Goal: Download file/media

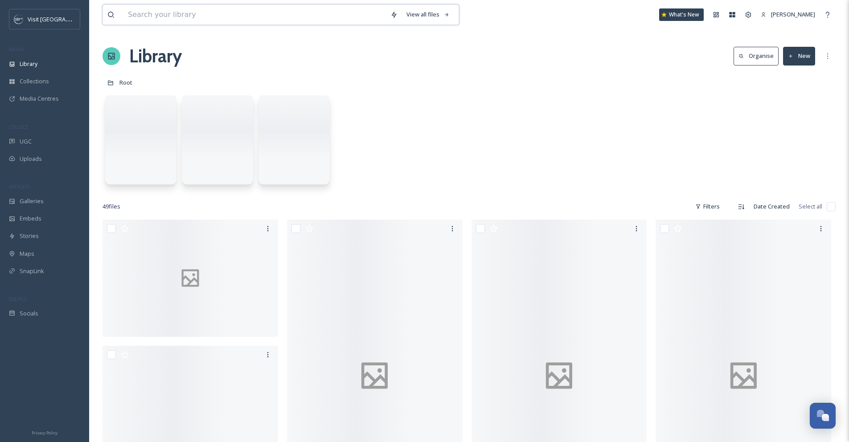
click at [336, 22] on input at bounding box center [255, 15] width 263 height 20
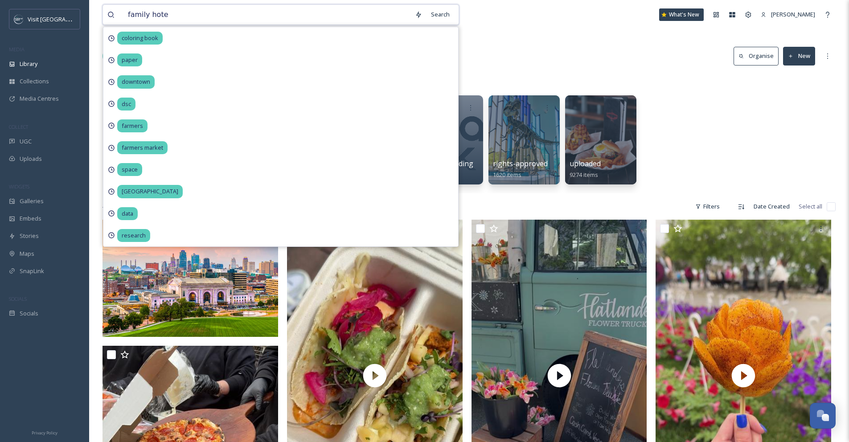
type input "family hotel"
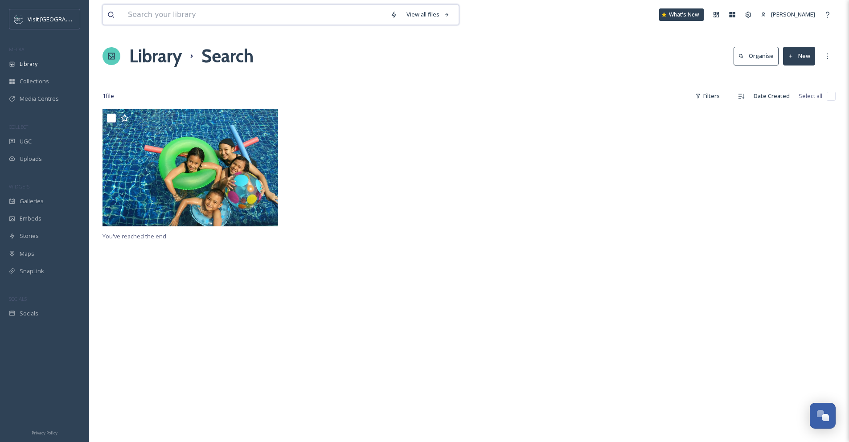
click at [335, 21] on input at bounding box center [255, 15] width 263 height 20
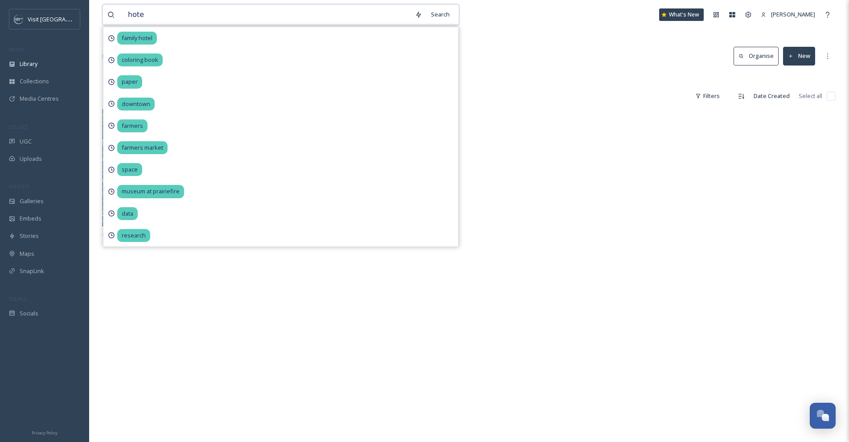
type input "hotel"
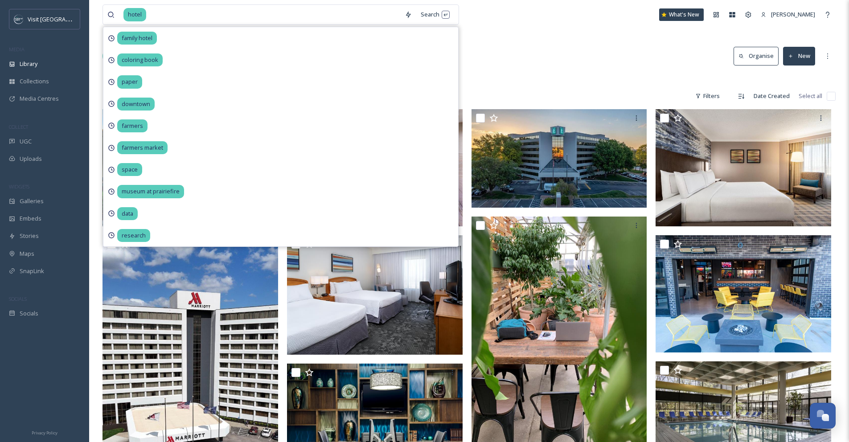
click at [515, 74] on div at bounding box center [469, 78] width 733 height 9
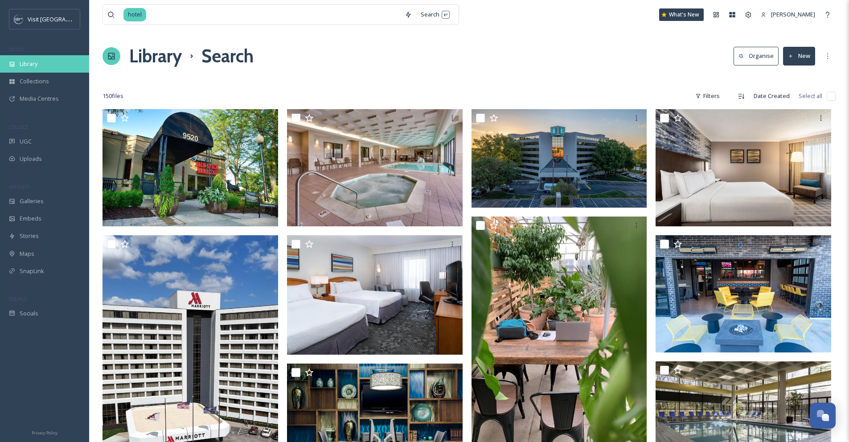
click at [42, 61] on div "Library" at bounding box center [44, 63] width 89 height 17
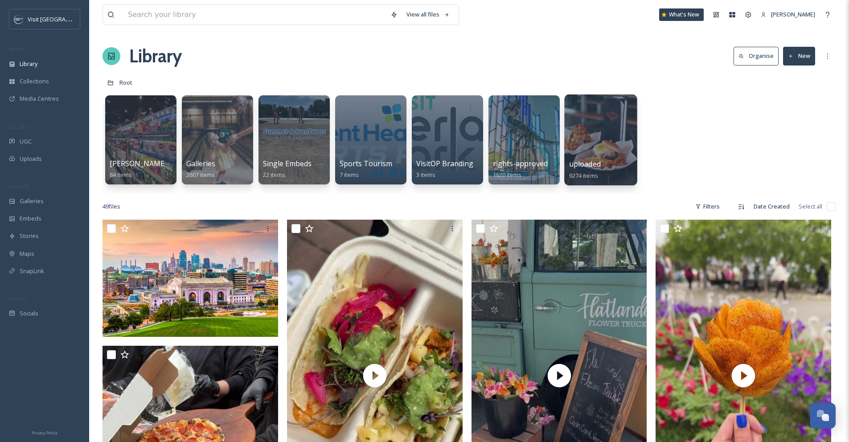
click at [585, 147] on div at bounding box center [600, 140] width 73 height 91
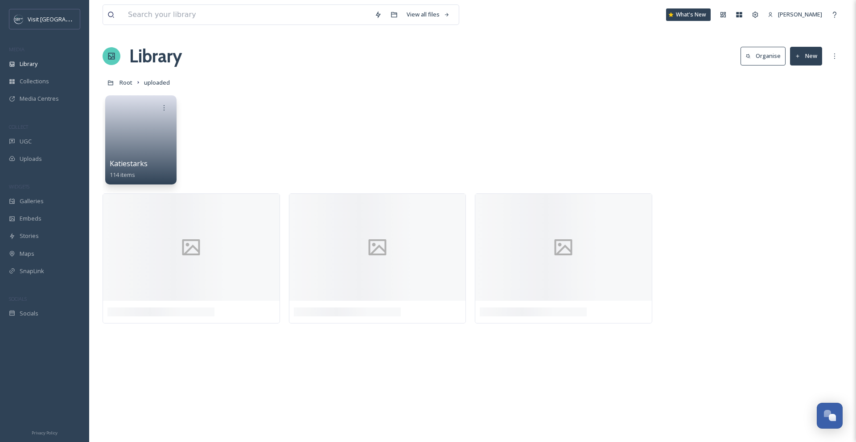
click at [128, 162] on span "Katiestarks" at bounding box center [129, 164] width 38 height 10
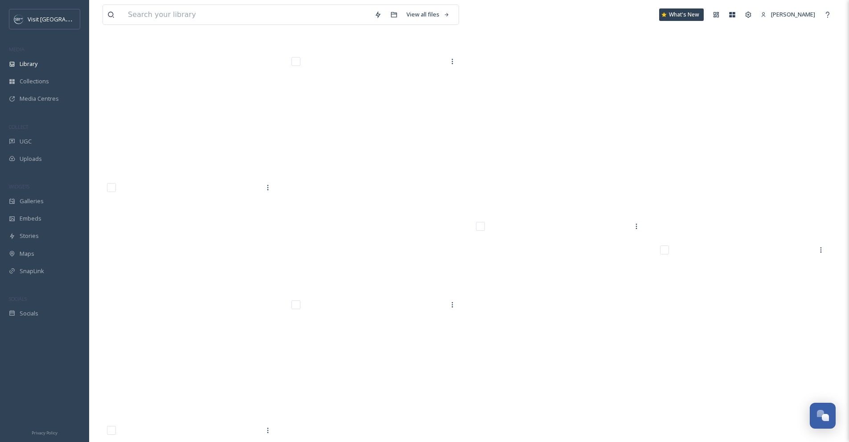
scroll to position [4915, 0]
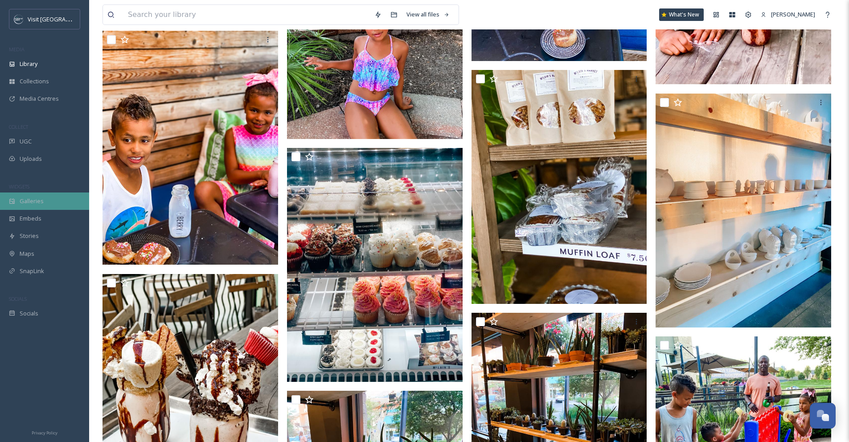
click at [28, 207] on div "Galleries" at bounding box center [44, 201] width 89 height 17
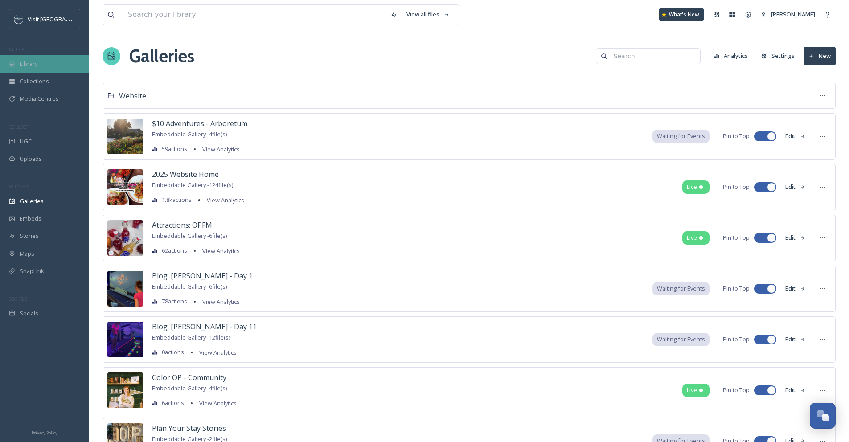
click at [32, 68] on div "Library" at bounding box center [44, 63] width 89 height 17
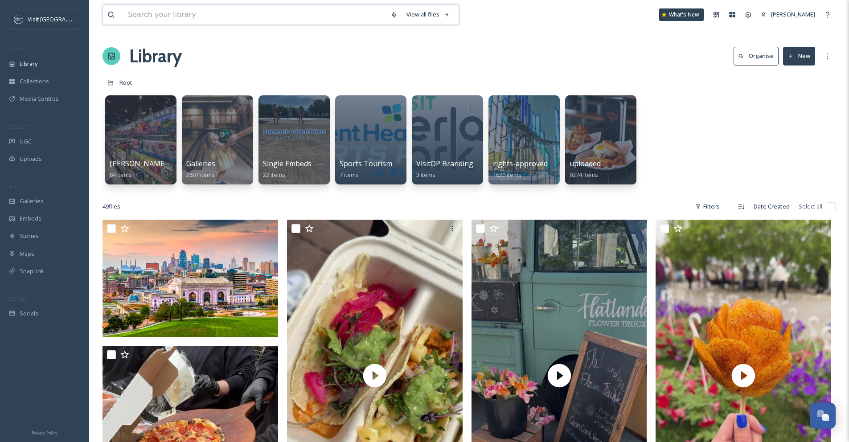
click at [222, 14] on input at bounding box center [255, 15] width 263 height 20
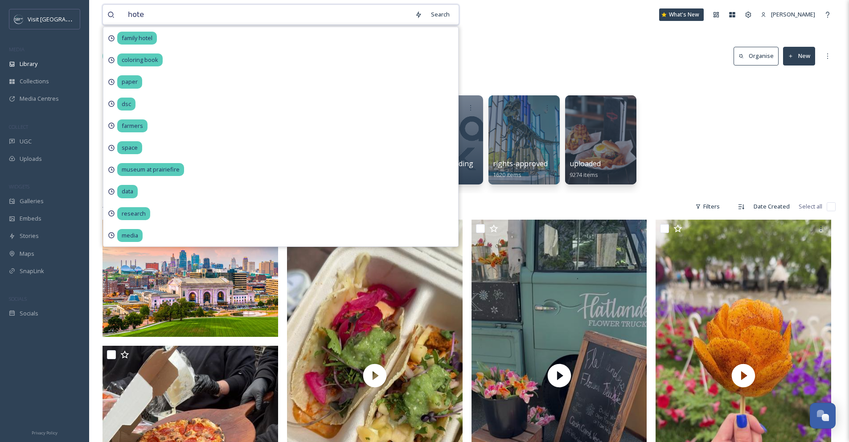
type input "hotel"
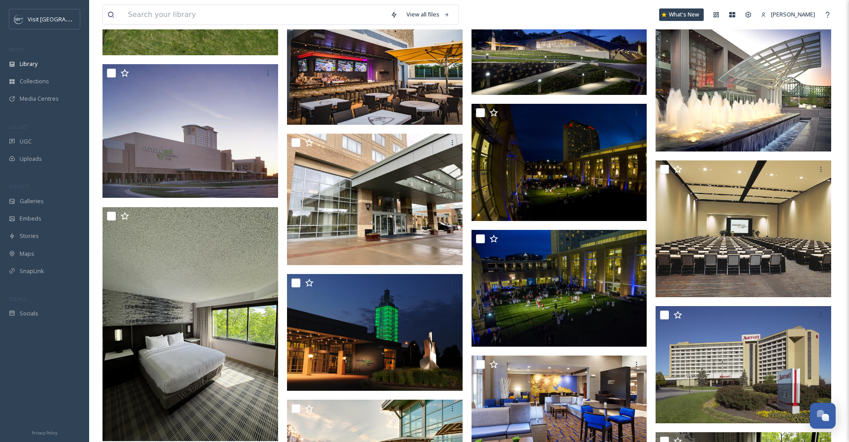
scroll to position [674, 0]
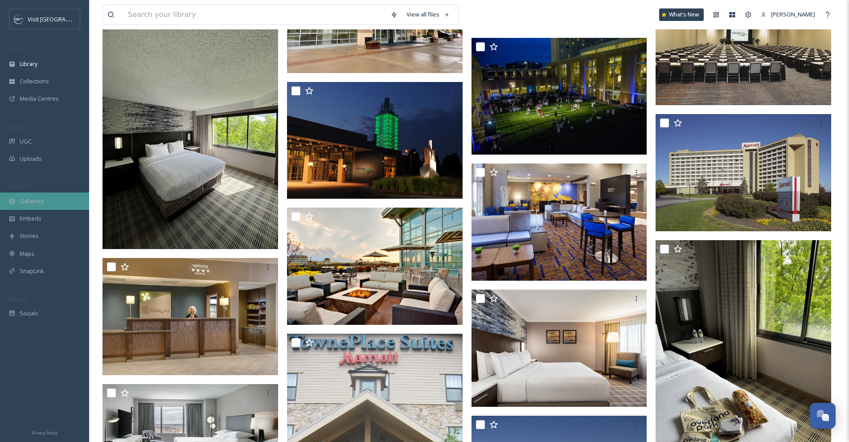
click at [40, 201] on span "Galleries" at bounding box center [32, 201] width 24 height 8
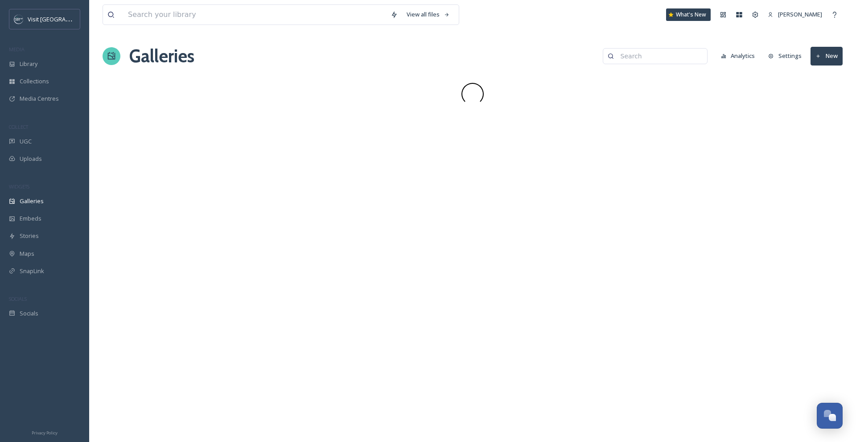
click at [66, 53] on div "MEDIA" at bounding box center [44, 50] width 89 height 12
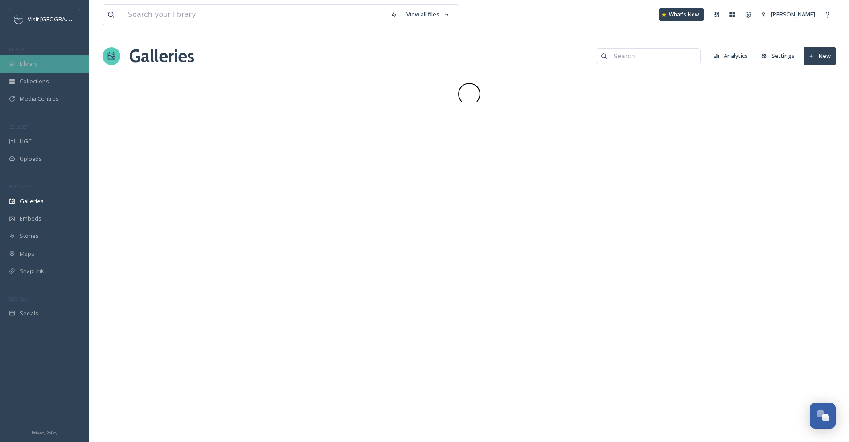
click at [61, 64] on div "Library" at bounding box center [44, 63] width 89 height 17
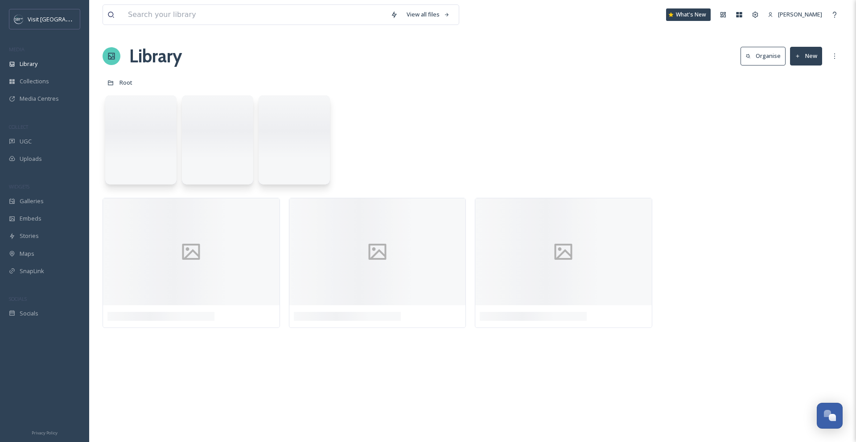
click at [178, 4] on div "View all files" at bounding box center [281, 14] width 357 height 21
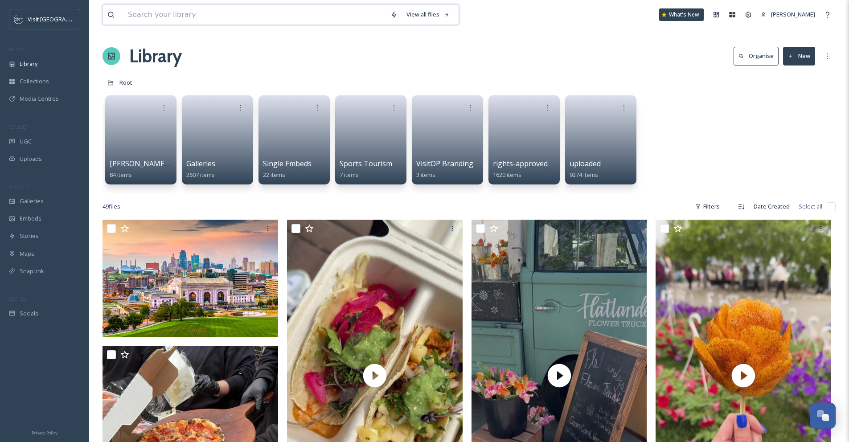
click at [177, 10] on input at bounding box center [255, 15] width 263 height 20
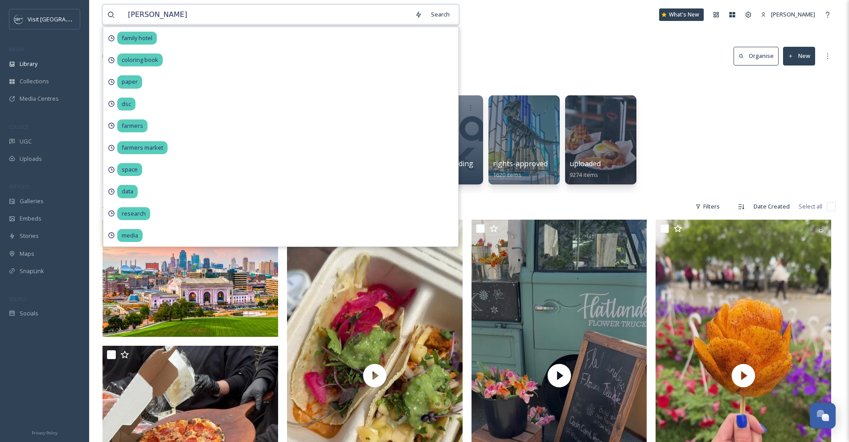
type input "[GEOGRAPHIC_DATA]"
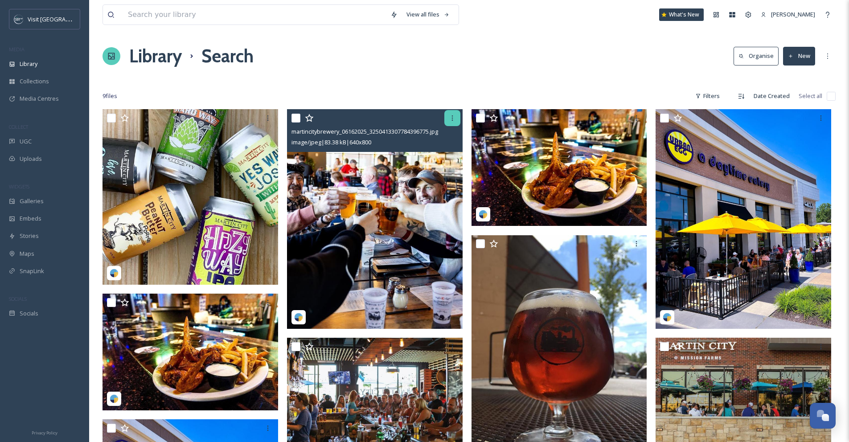
click at [454, 119] on icon at bounding box center [452, 118] width 7 height 7
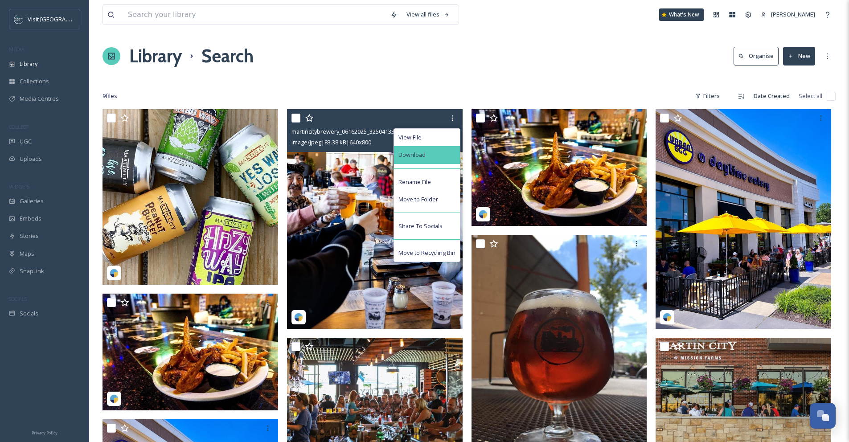
click at [448, 152] on div "Download" at bounding box center [427, 154] width 66 height 17
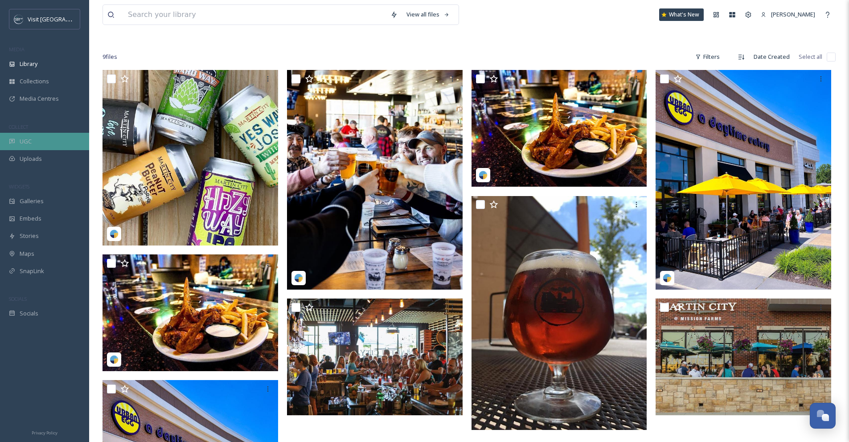
scroll to position [12, 0]
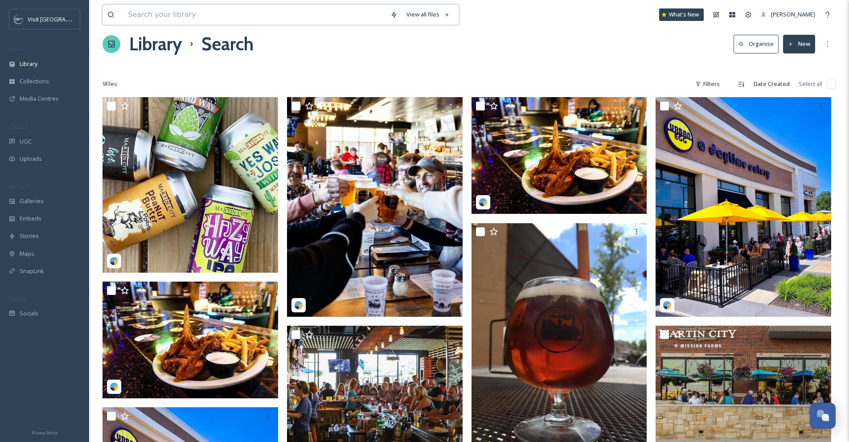
click at [215, 19] on input at bounding box center [255, 15] width 263 height 20
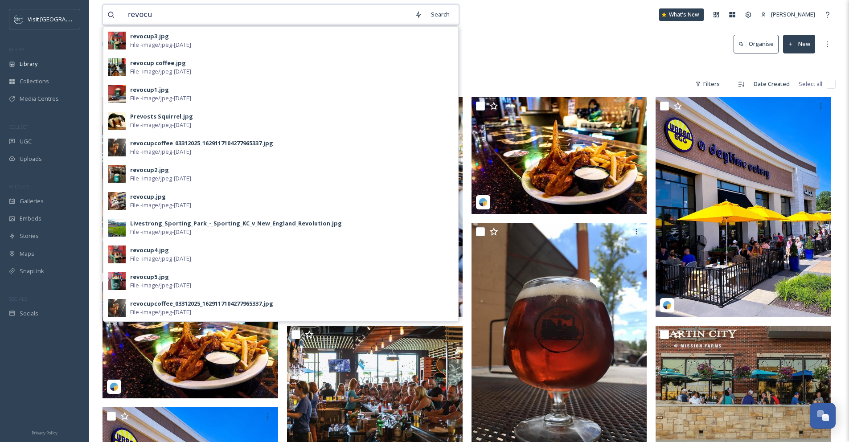
type input "revocup"
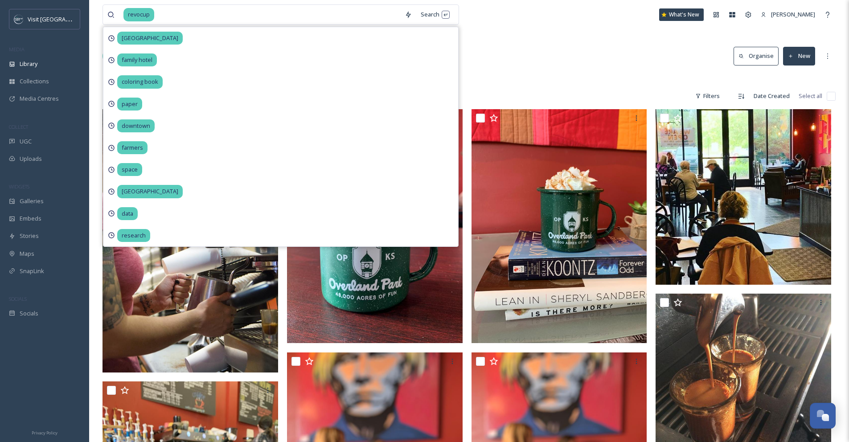
click at [592, 54] on div "Library Search Organise New" at bounding box center [469, 56] width 733 height 27
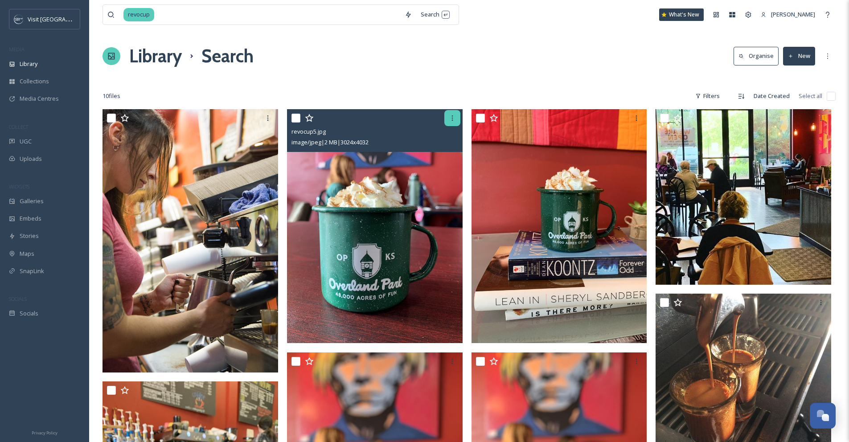
click at [454, 120] on icon at bounding box center [452, 118] width 7 height 7
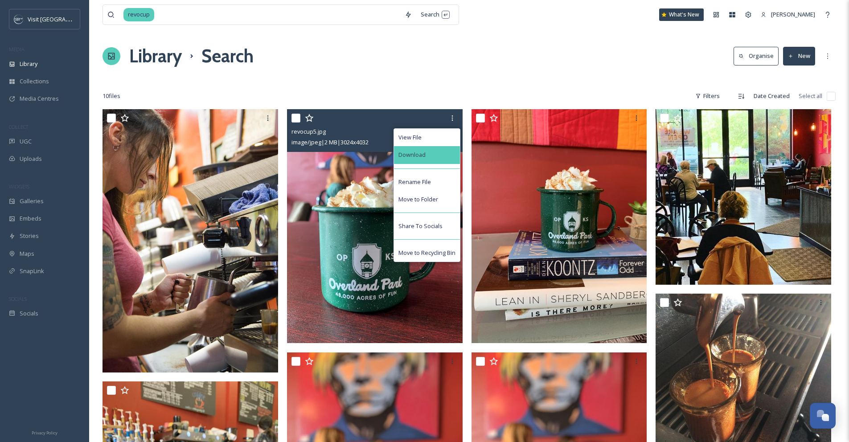
click at [455, 158] on div "Download" at bounding box center [427, 154] width 66 height 17
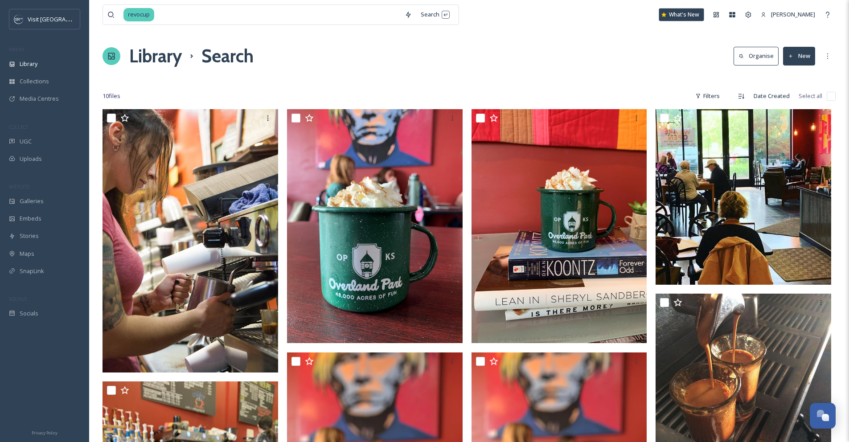
click at [667, 13] on icon at bounding box center [664, 14] width 5 height 5
